Goal: Find specific page/section: Find specific page/section

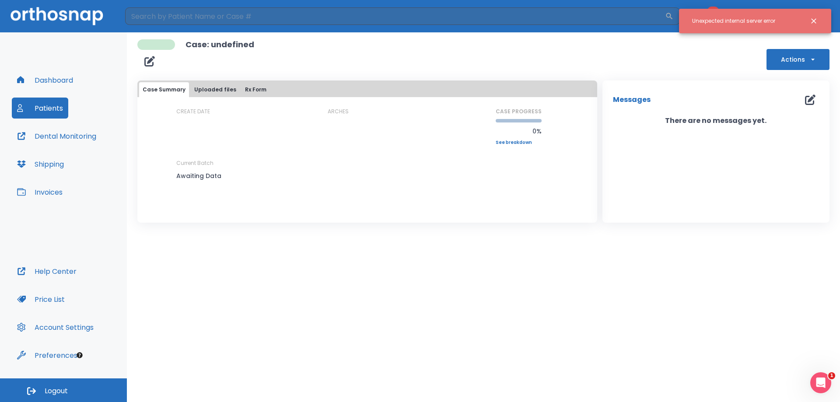
click at [35, 111] on button "Patients" at bounding box center [40, 108] width 56 height 21
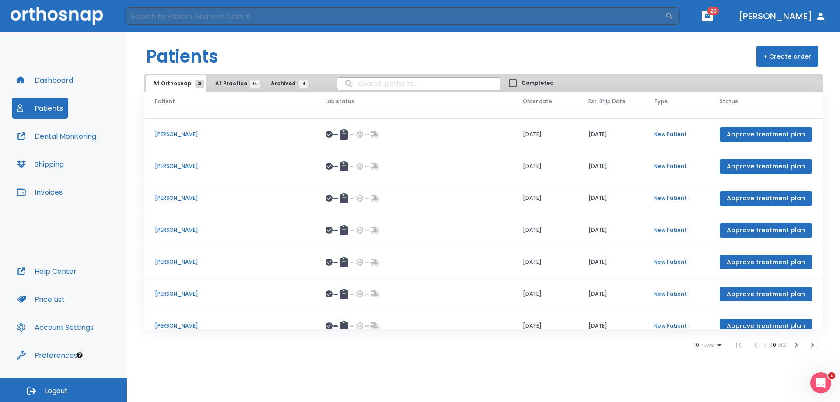
scroll to position [101, 0]
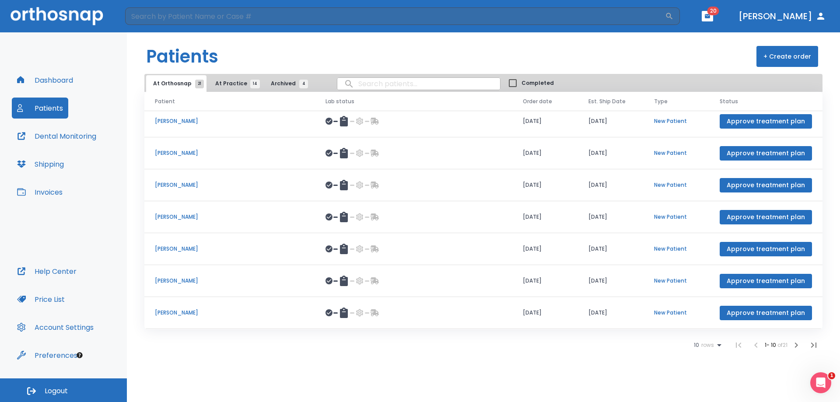
click at [797, 348] on icon "button" at bounding box center [796, 345] width 10 height 10
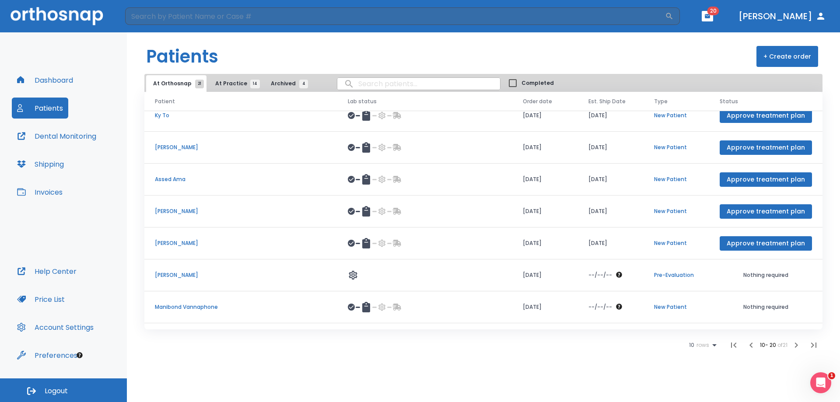
scroll to position [101, 0]
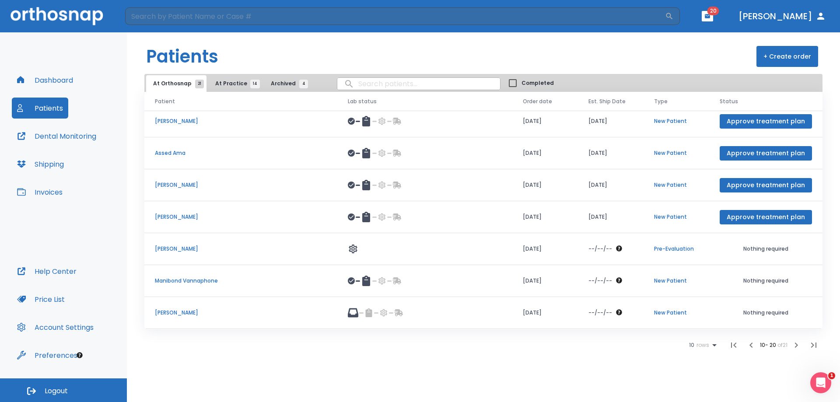
click at [175, 121] on p "Meron Mamo" at bounding box center [241, 121] width 172 height 8
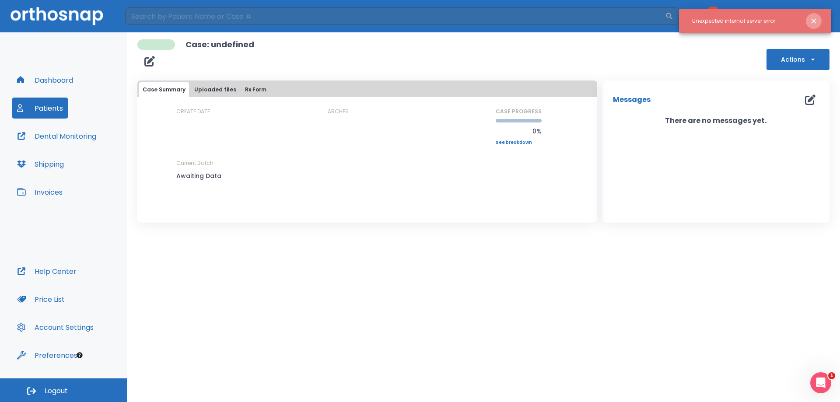
click at [815, 23] on icon "Close notification" at bounding box center [813, 20] width 5 height 5
click at [466, 292] on div "Case: undefined Actions Case Summary Uploaded files Rx Form CREATE DATE ARCHES …" at bounding box center [483, 217] width 713 height 370
